Goal: Find specific page/section

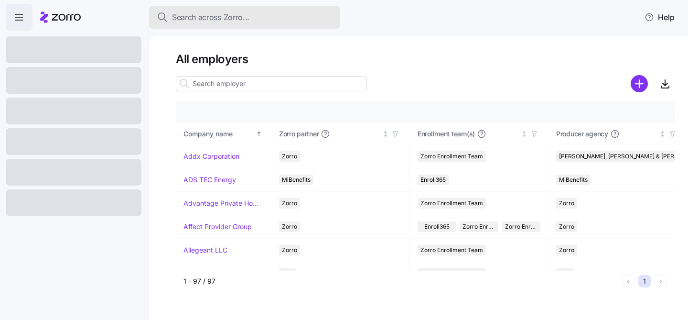
click at [194, 18] on span "Search across Zorro..." at bounding box center [210, 17] width 77 height 12
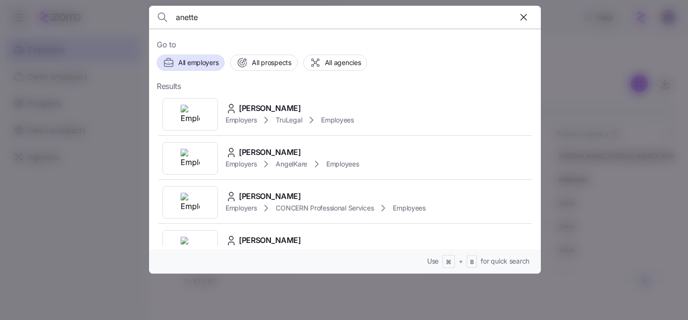
type input "anette"
click at [194, 114] on img at bounding box center [190, 114] width 19 height 19
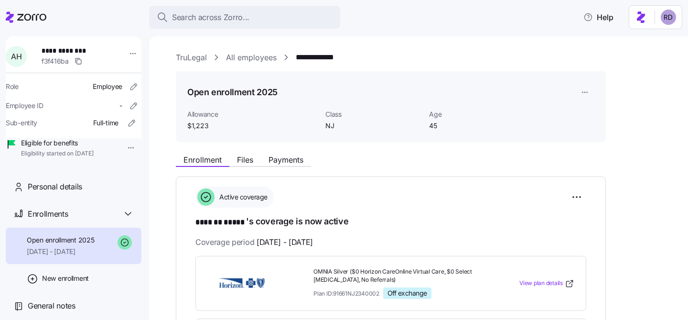
scroll to position [95, 0]
